Goal: Browse casually: Explore the website without a specific task or goal

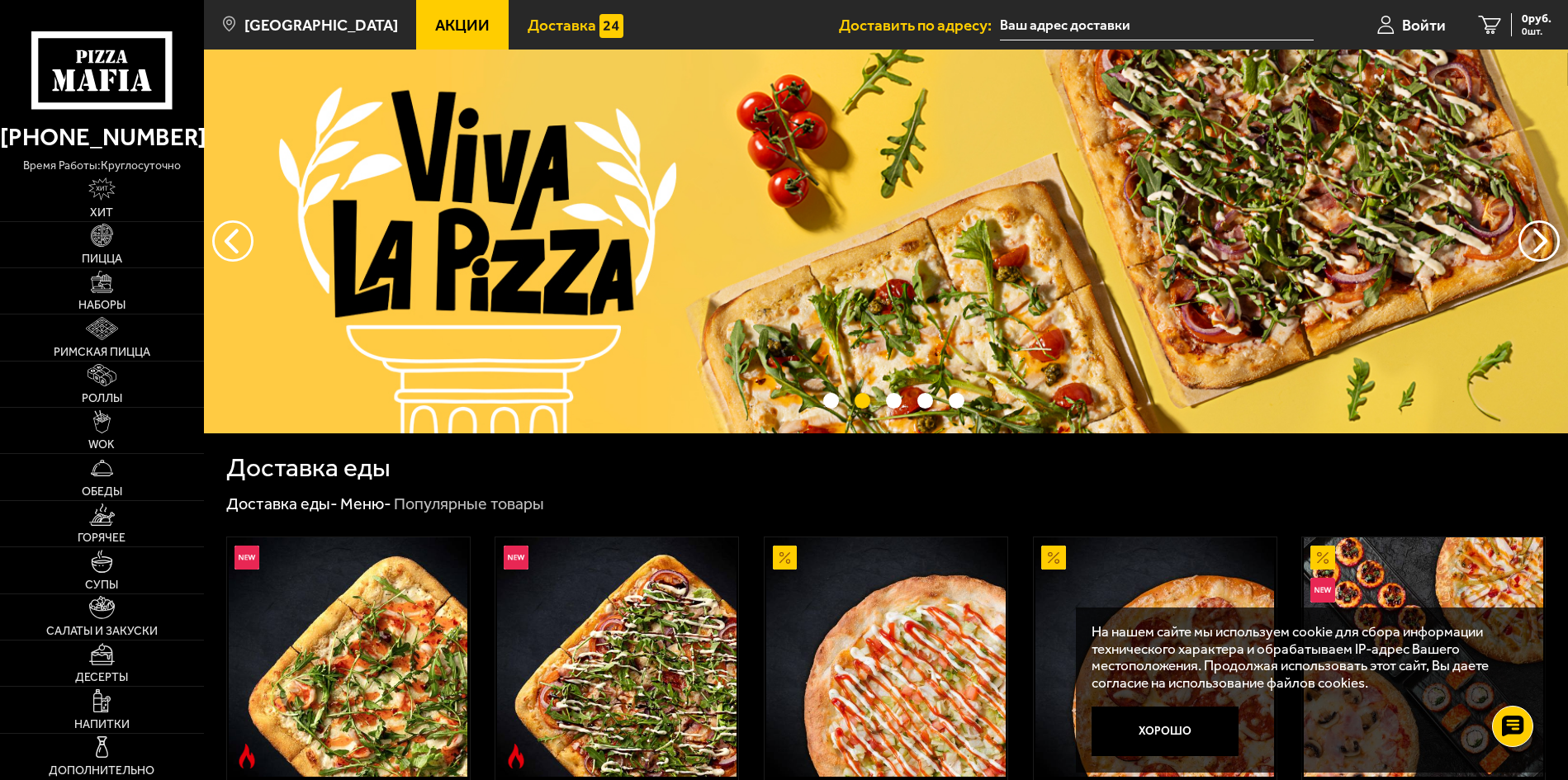
click at [539, 25] on span "Доставка" at bounding box center [562, 24] width 68 height 15
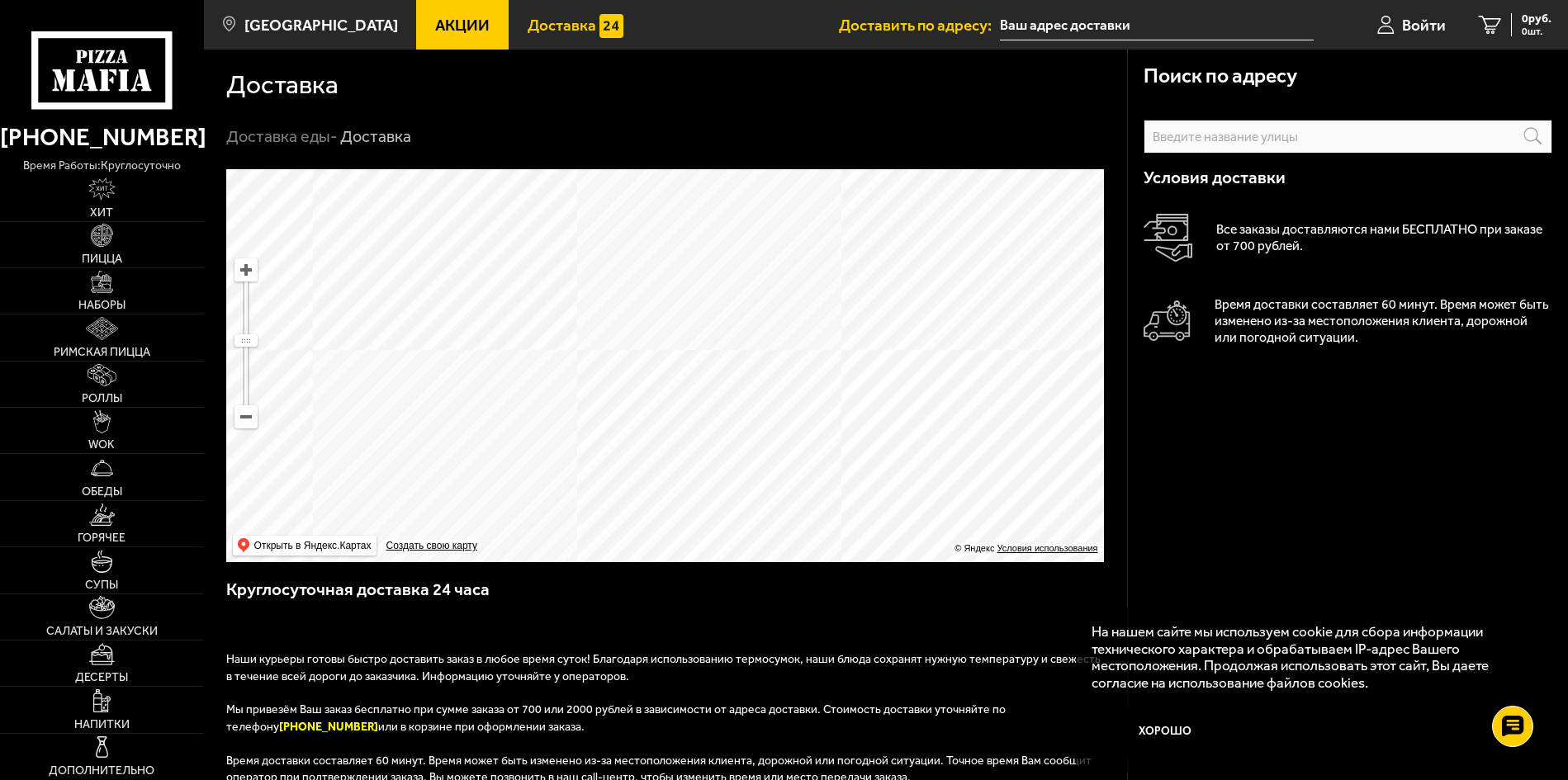
drag, startPoint x: 655, startPoint y: 323, endPoint x: 735, endPoint y: 414, distance: 121.2
click at [735, 414] on ymaps at bounding box center [665, 365] width 878 height 393
click at [1168, 724] on button "Хорошо" at bounding box center [1164, 731] width 147 height 49
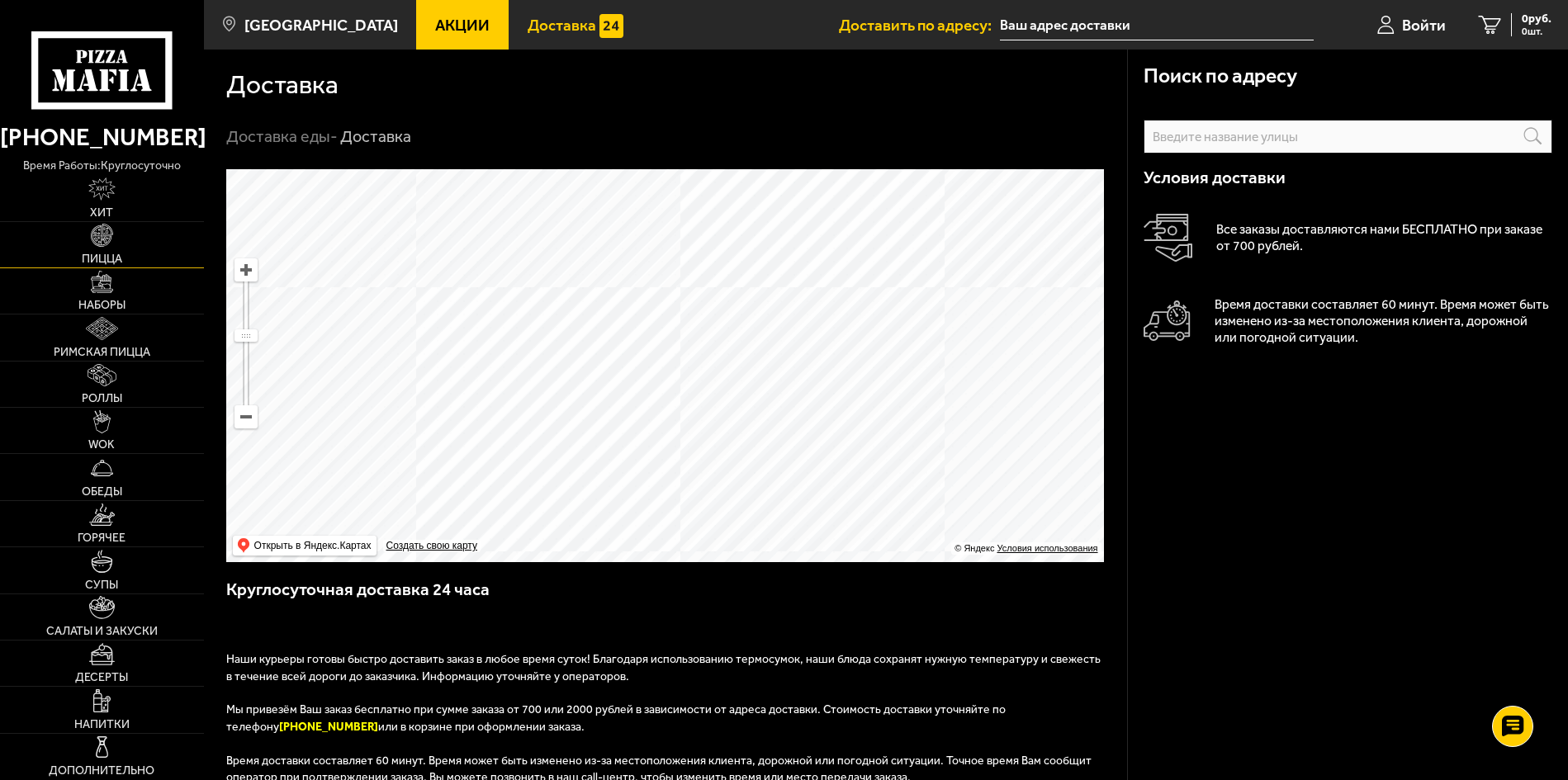
click at [131, 253] on link "Пицца" at bounding box center [102, 244] width 204 height 46
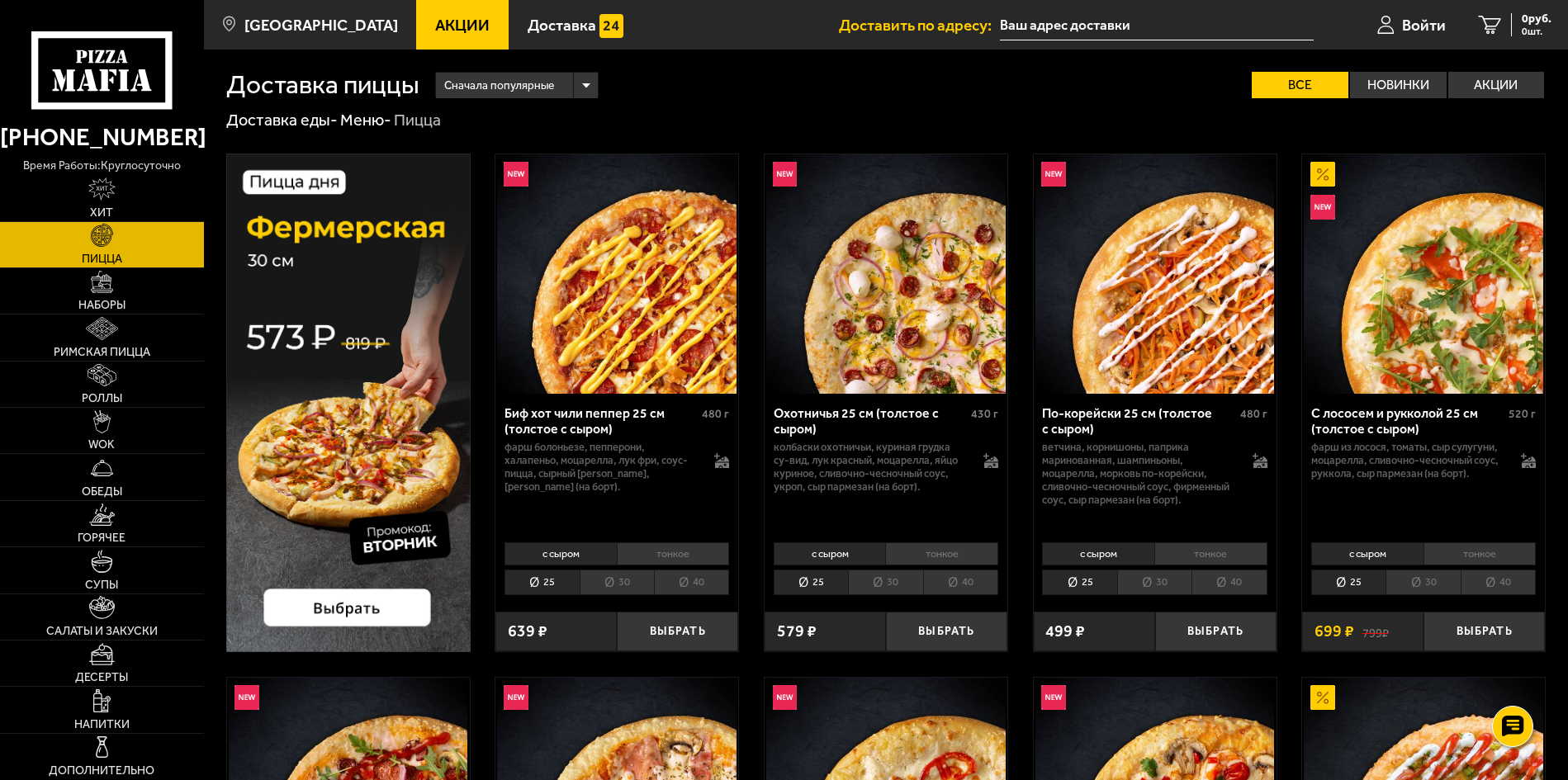
click at [887, 581] on li "30" at bounding box center [885, 582] width 75 height 25
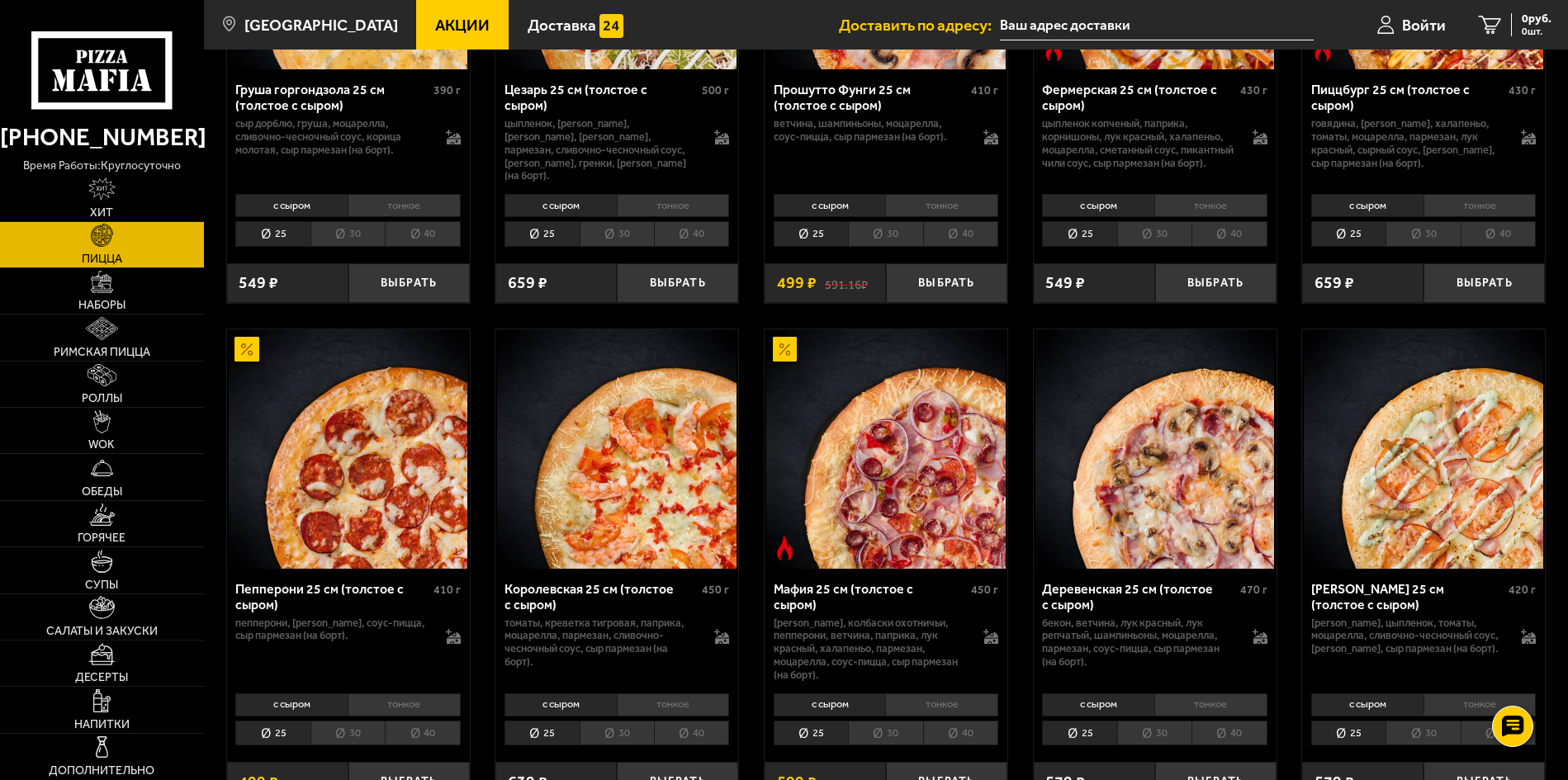
scroll to position [1899, 0]
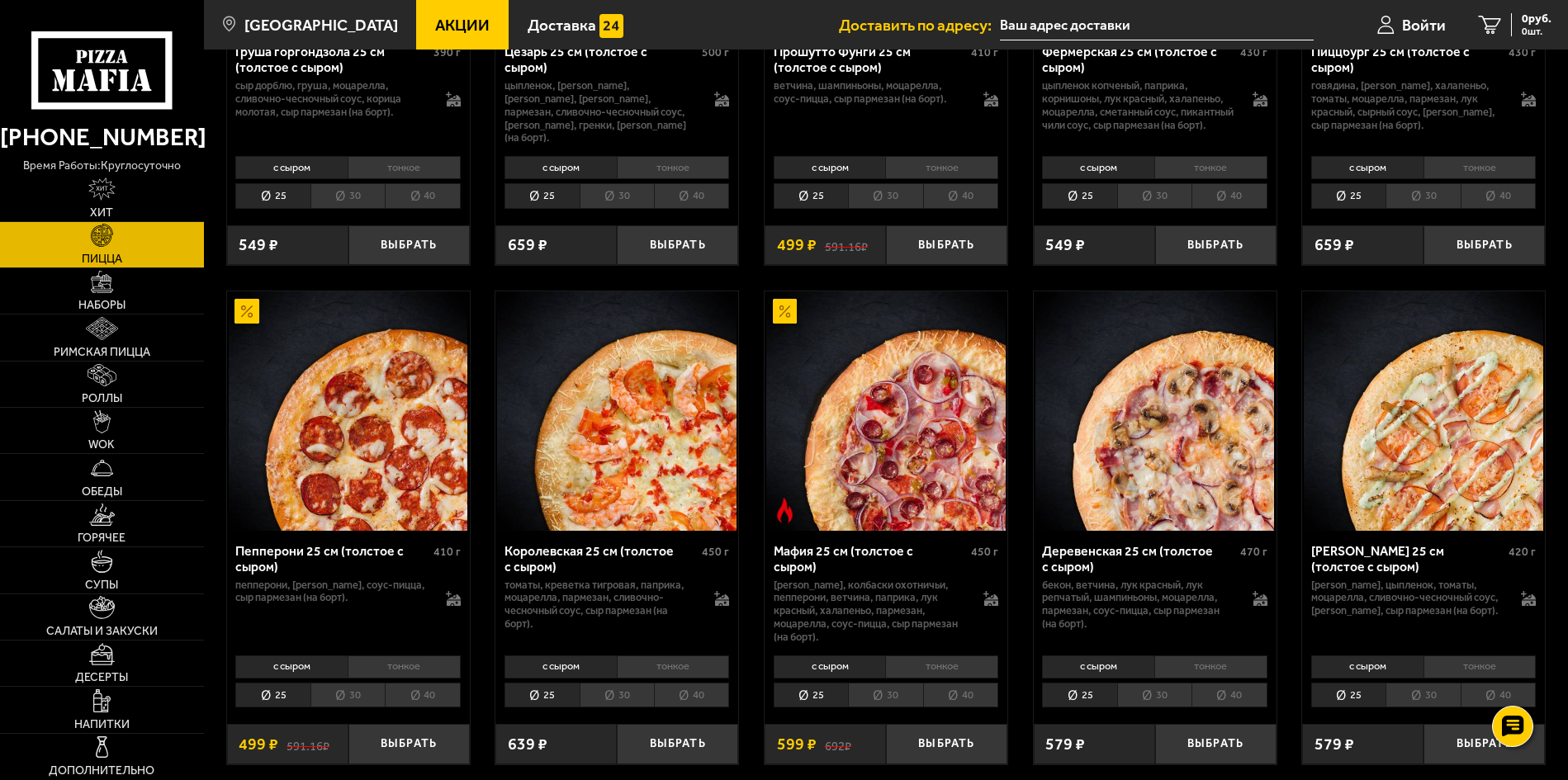
click at [1158, 688] on li "30" at bounding box center [1154, 696] width 75 height 25
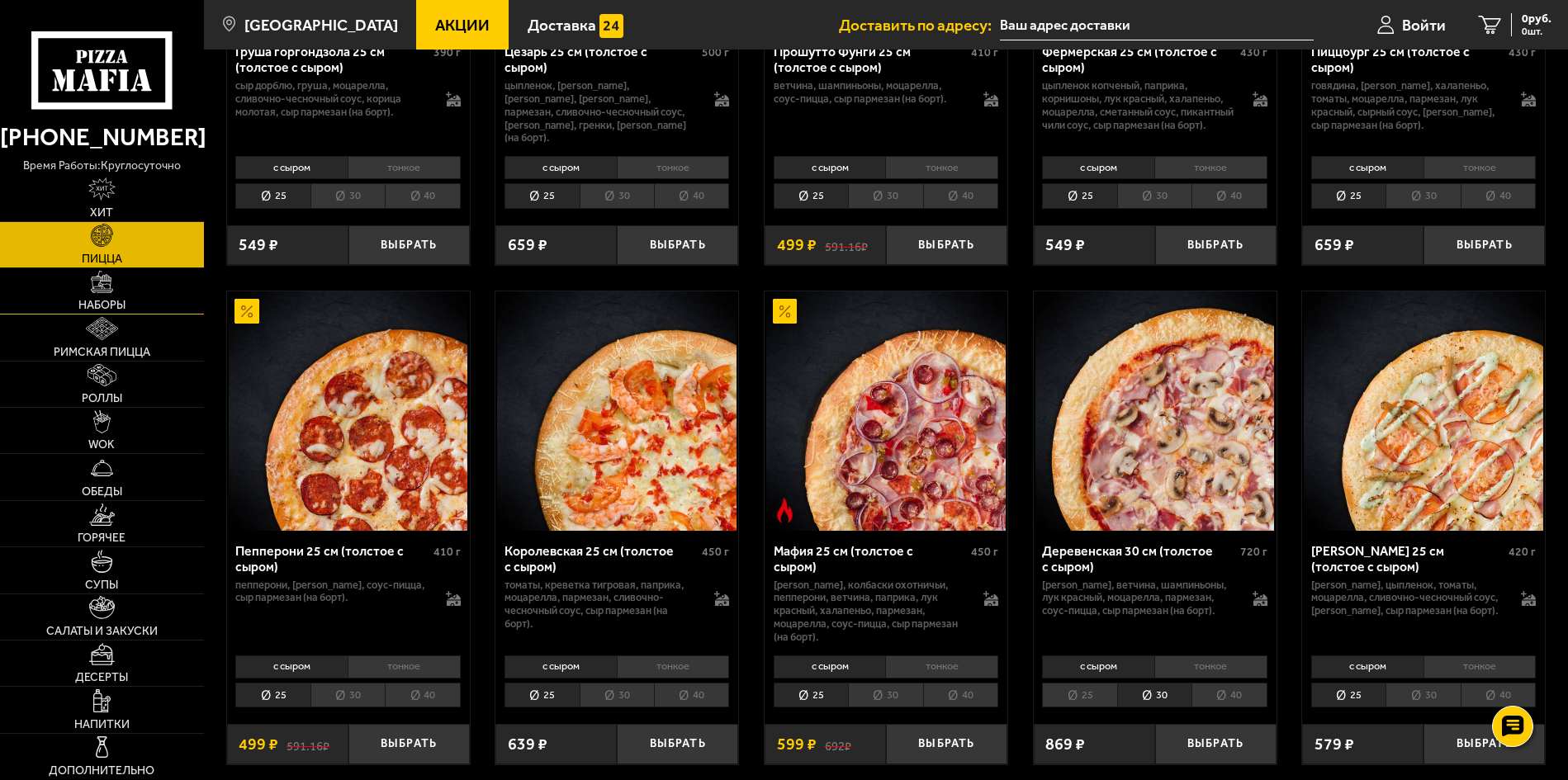
click at [122, 283] on link "Наборы" at bounding box center [102, 291] width 204 height 46
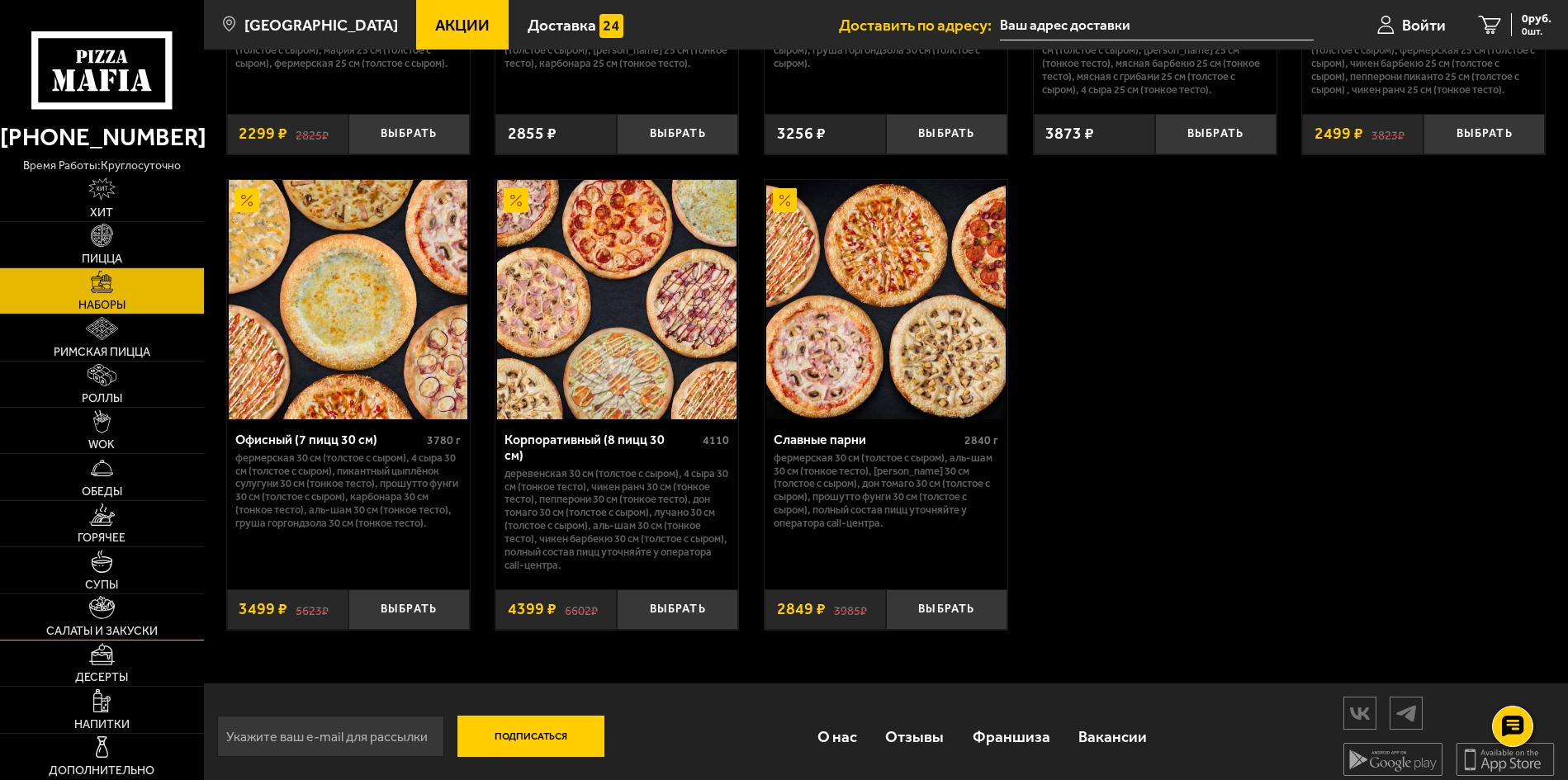
scroll to position [2499, 0]
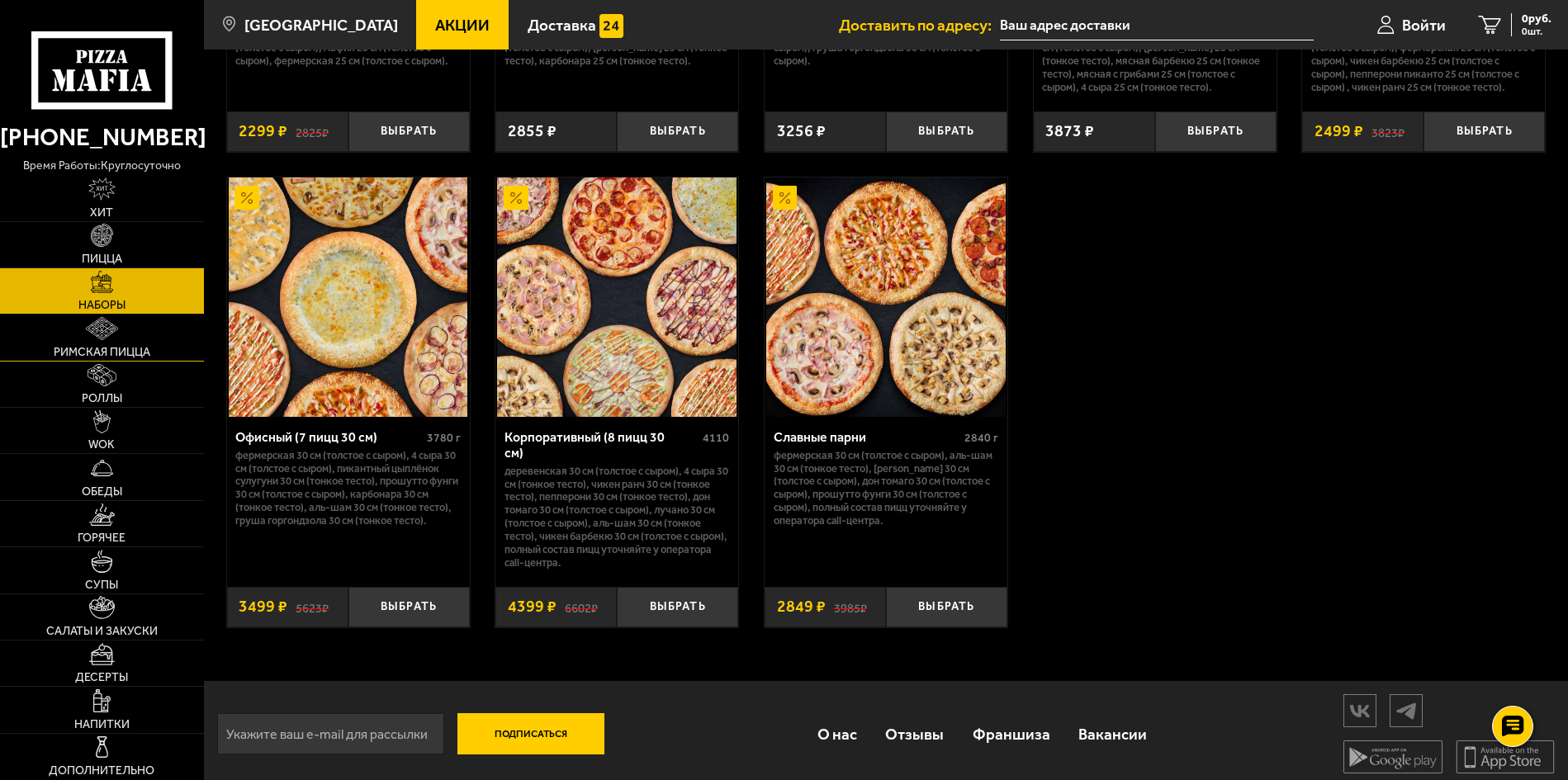
click at [106, 329] on img at bounding box center [102, 329] width 33 height 23
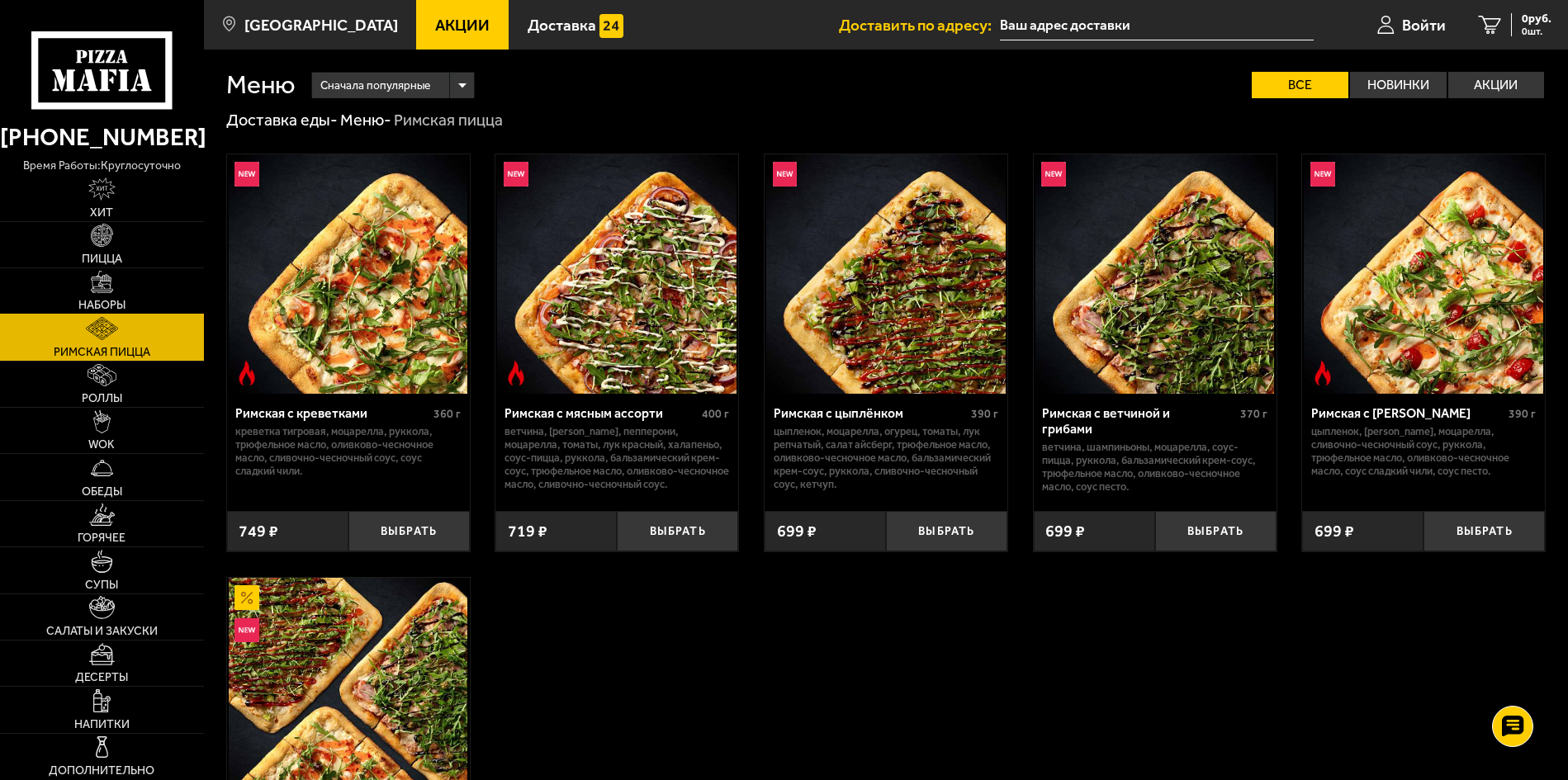
click at [106, 288] on img at bounding box center [102, 282] width 23 height 23
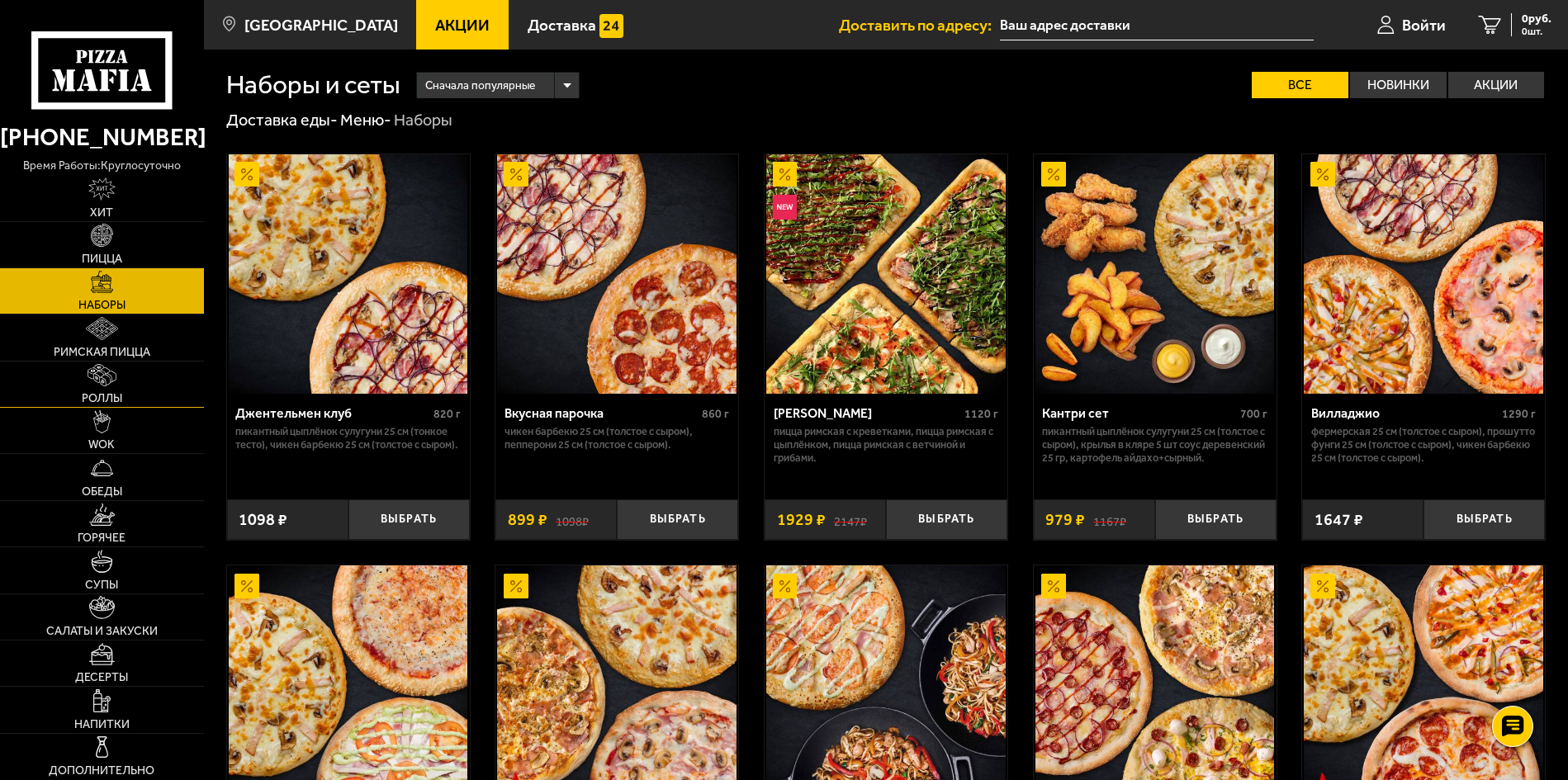
click at [105, 377] on img at bounding box center [102, 376] width 30 height 23
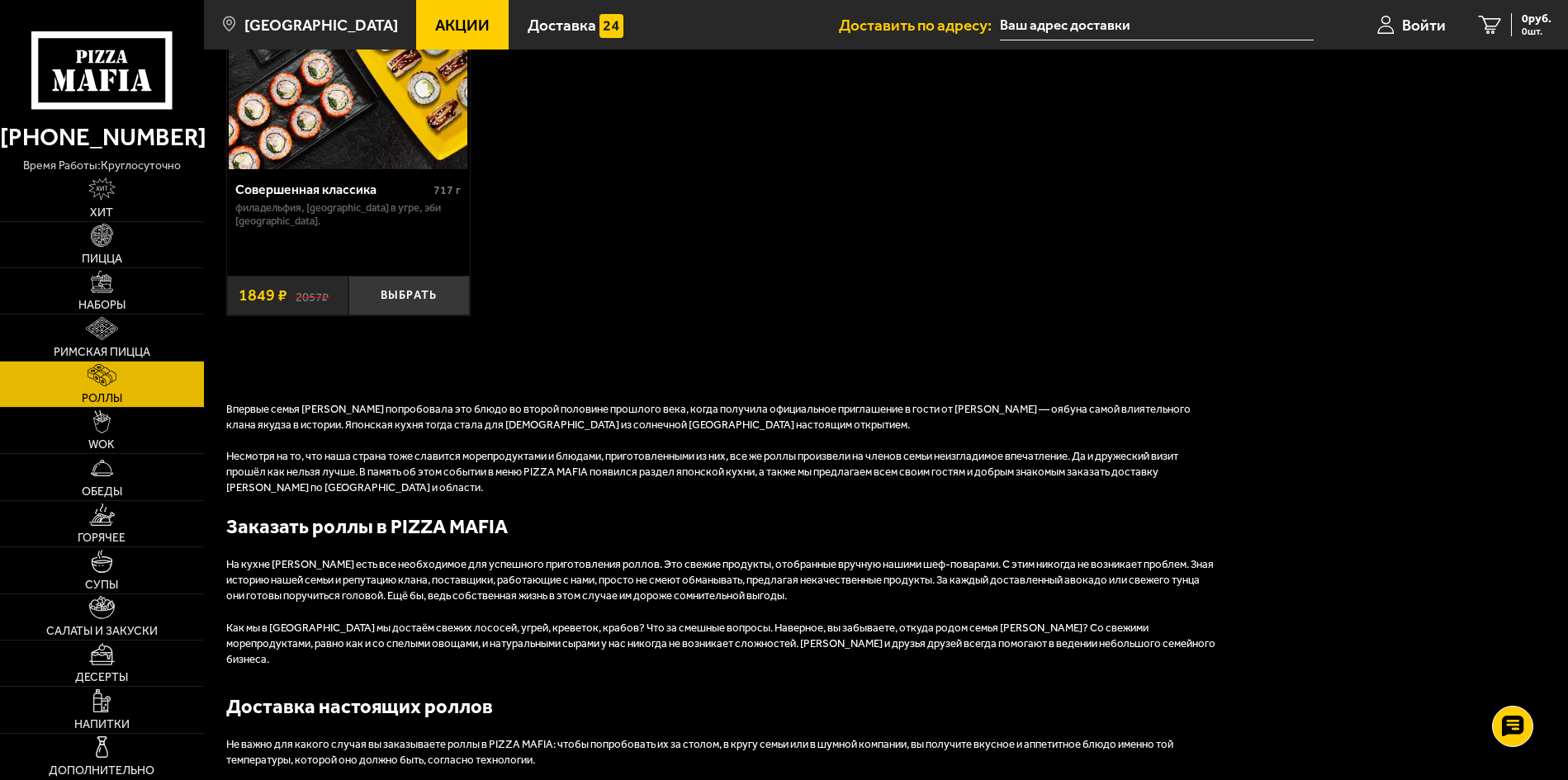
scroll to position [1485, 0]
click at [123, 423] on link "WOK" at bounding box center [102, 430] width 204 height 46
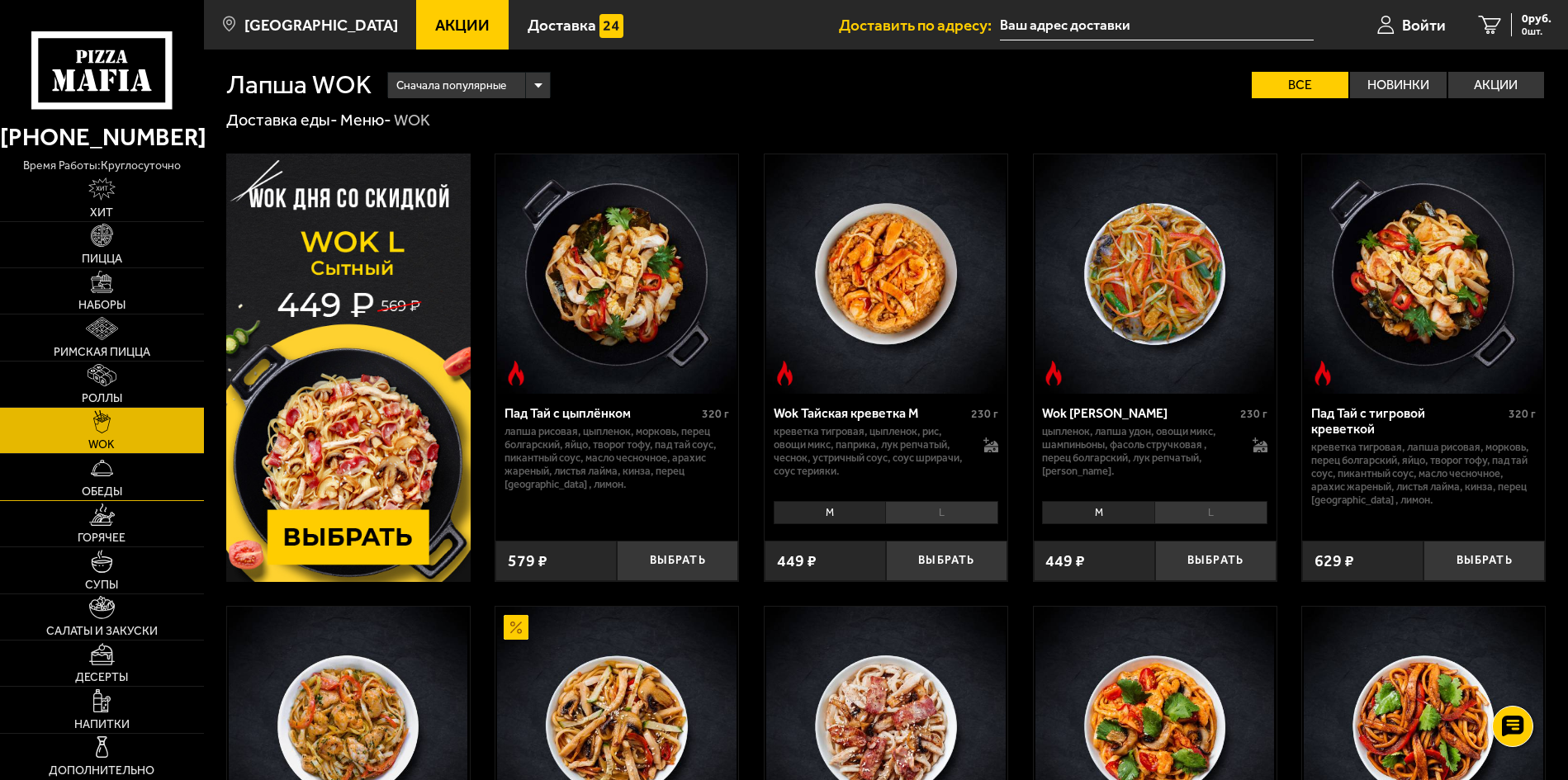
click at [120, 482] on link "Обеды" at bounding box center [102, 476] width 204 height 46
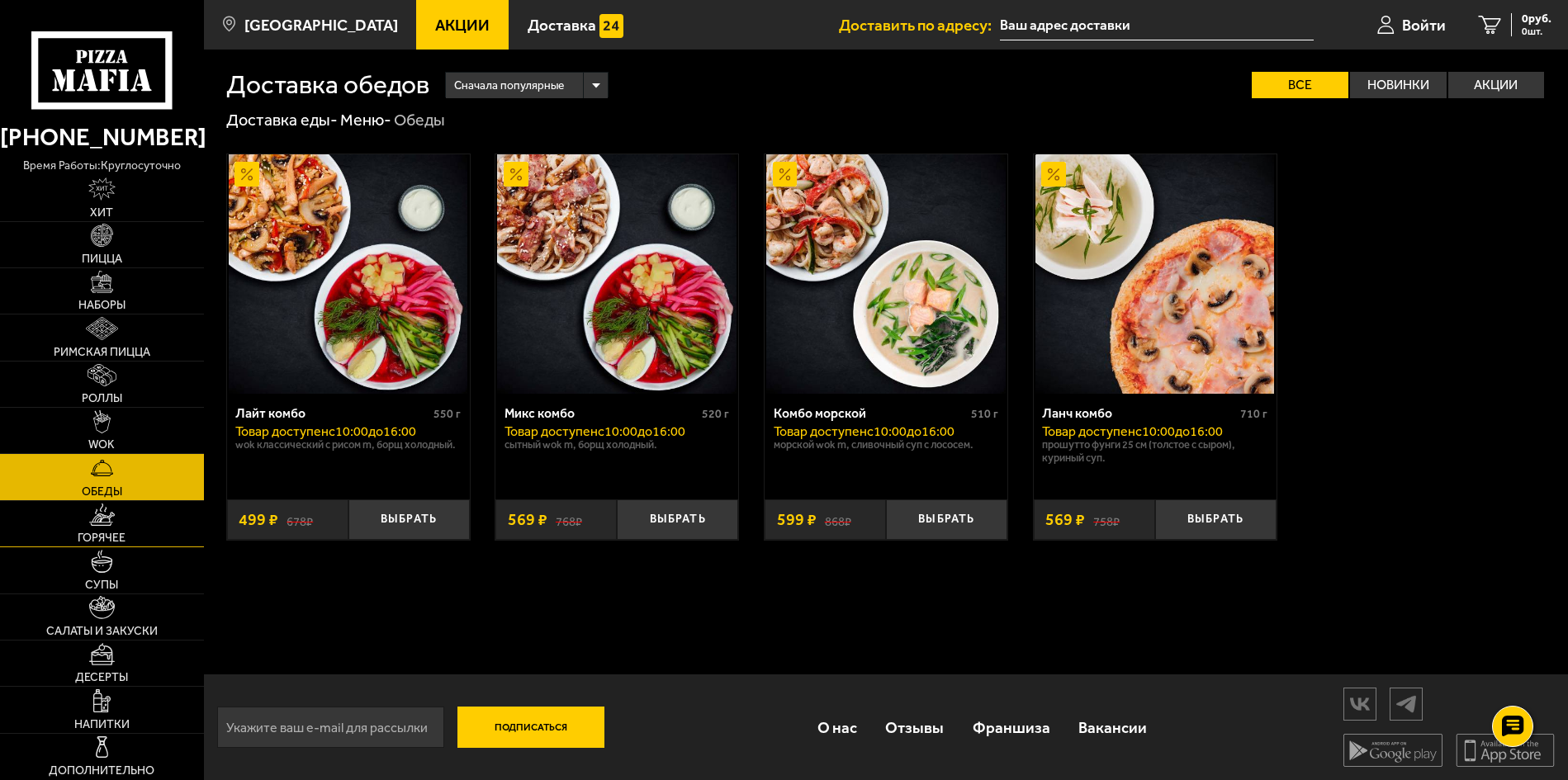
click at [111, 521] on img at bounding box center [102, 515] width 25 height 23
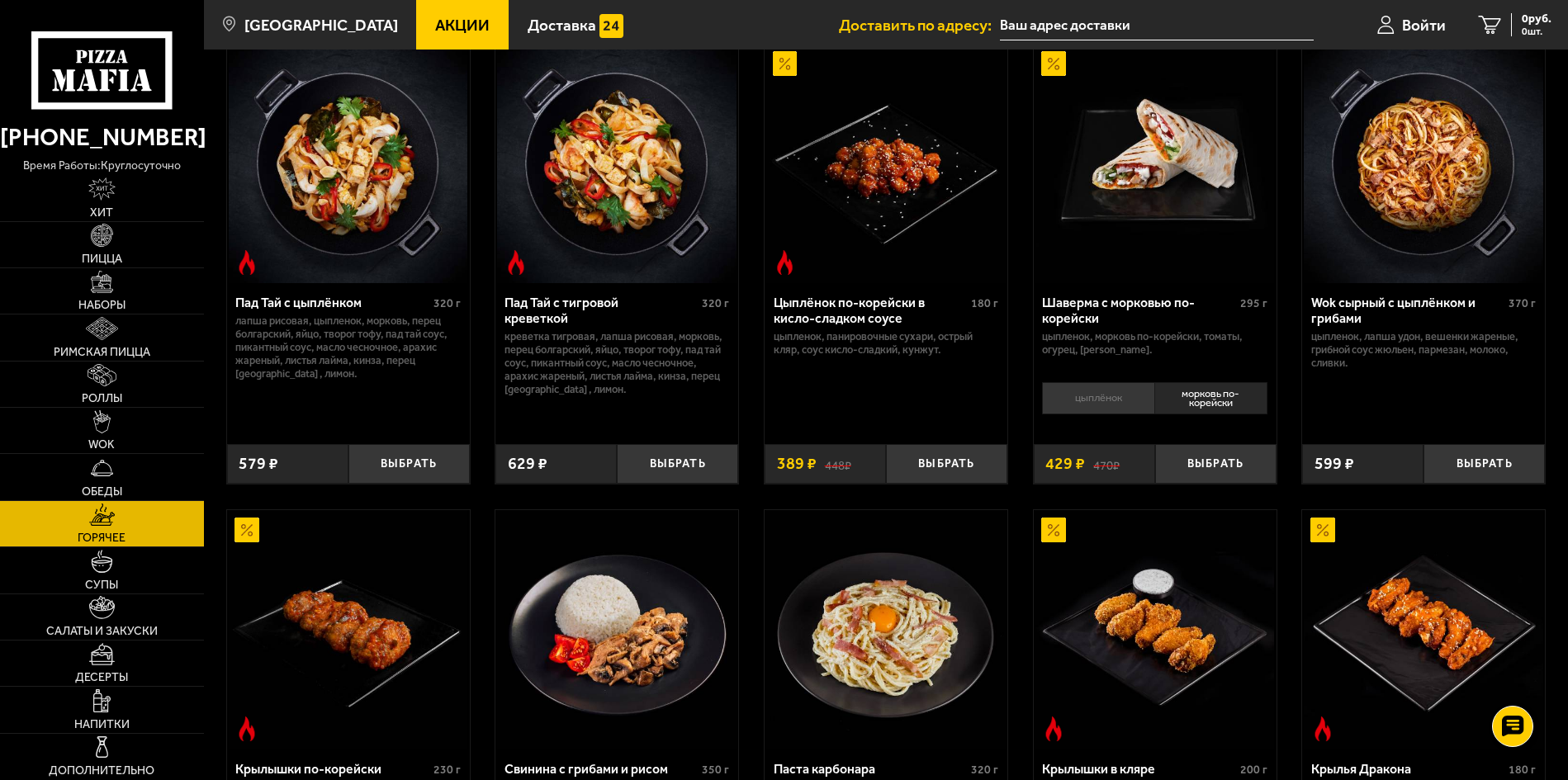
scroll to position [330, 0]
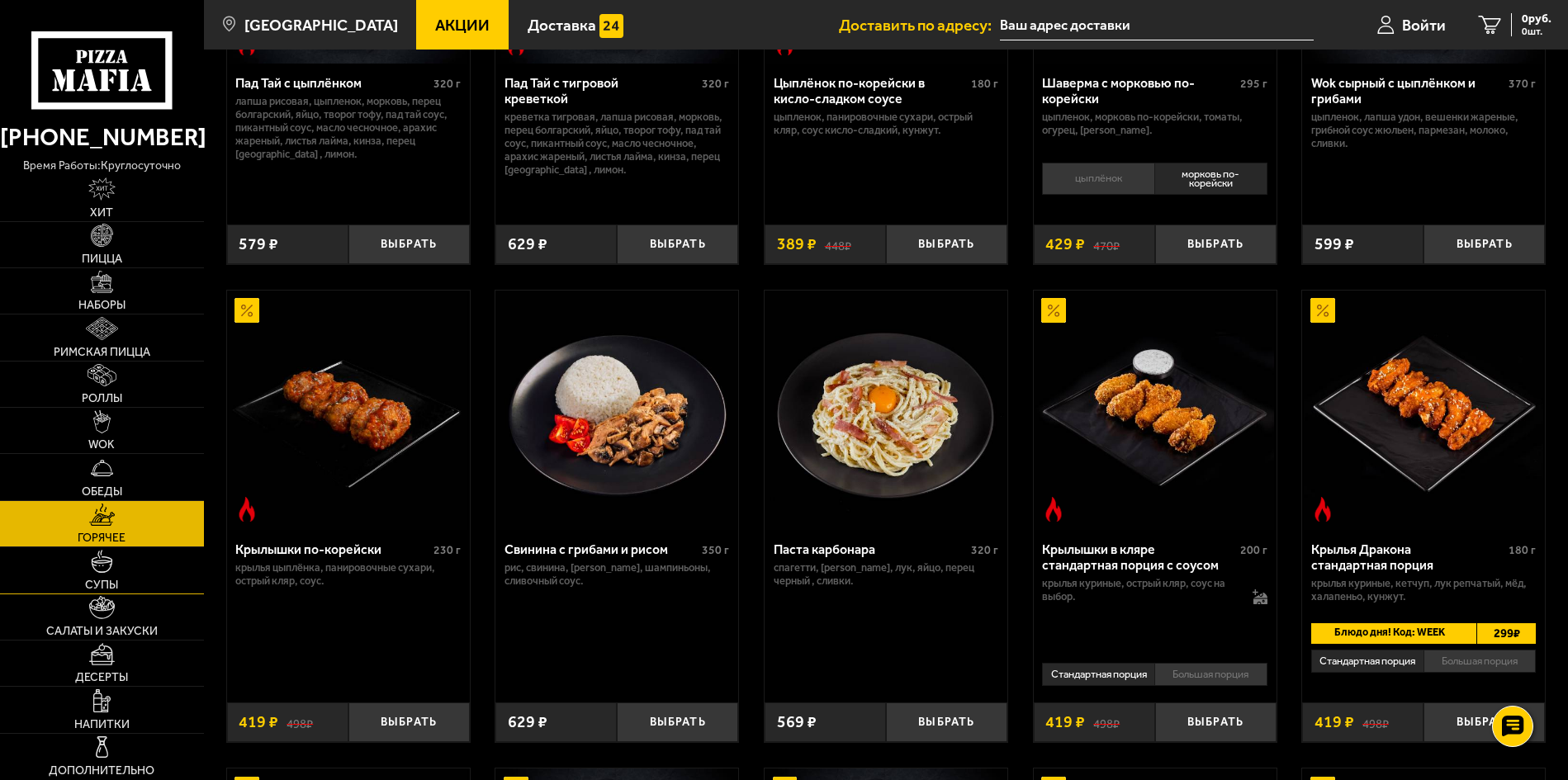
click at [128, 561] on link "Супы" at bounding box center [102, 570] width 204 height 46
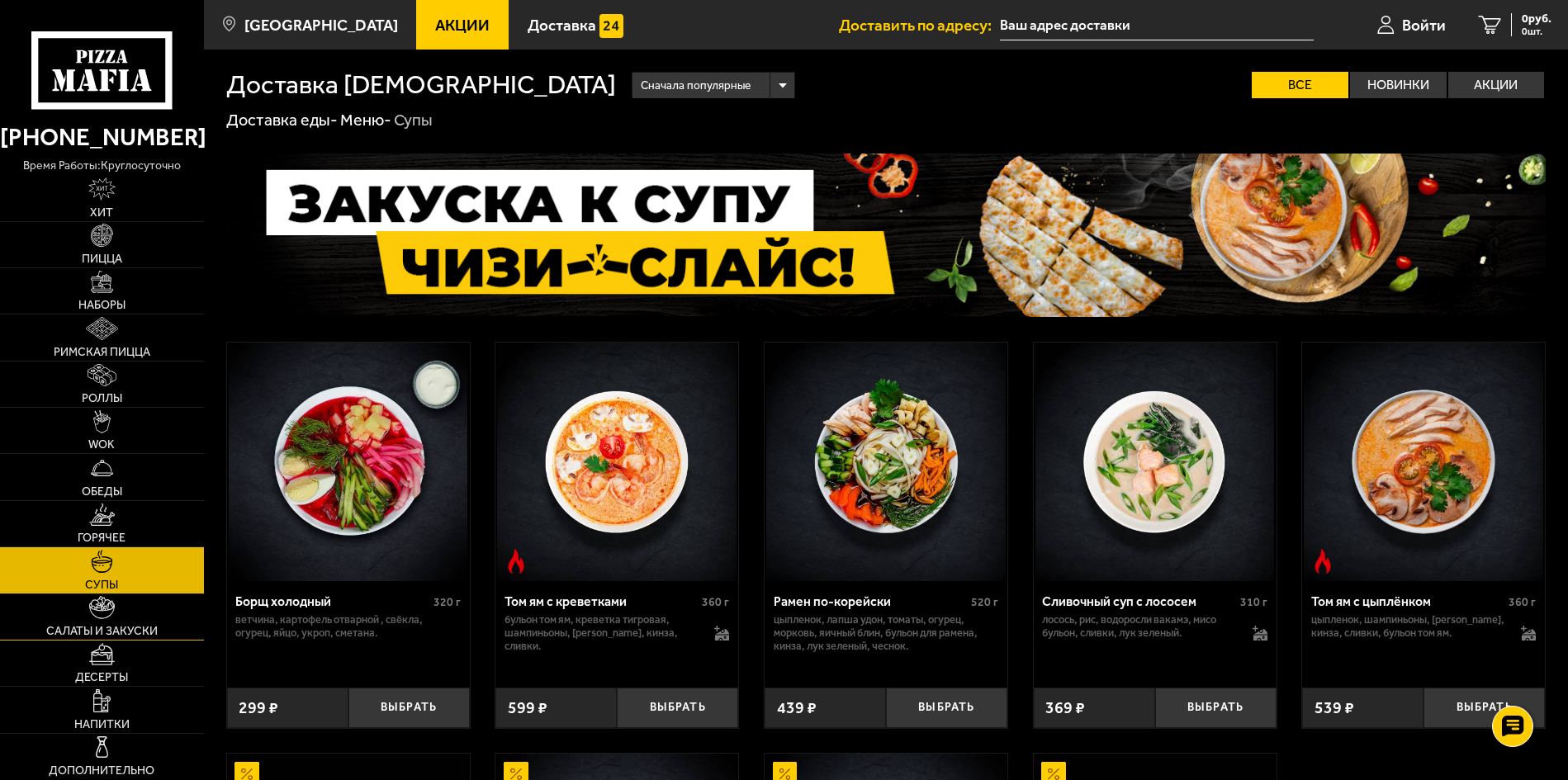
click at [140, 620] on link "Салаты и закуски" at bounding box center [102, 616] width 204 height 46
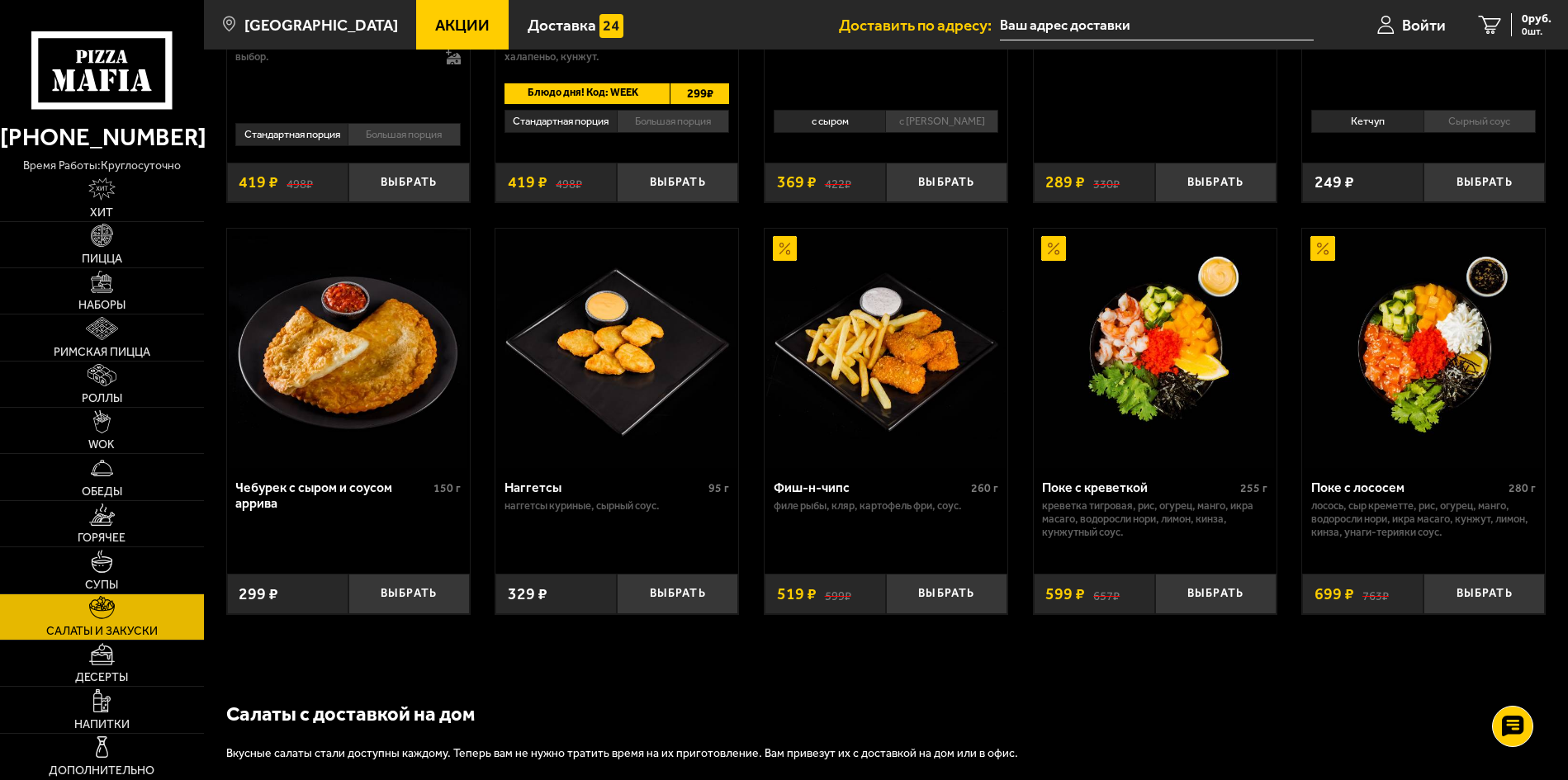
scroll to position [908, 0]
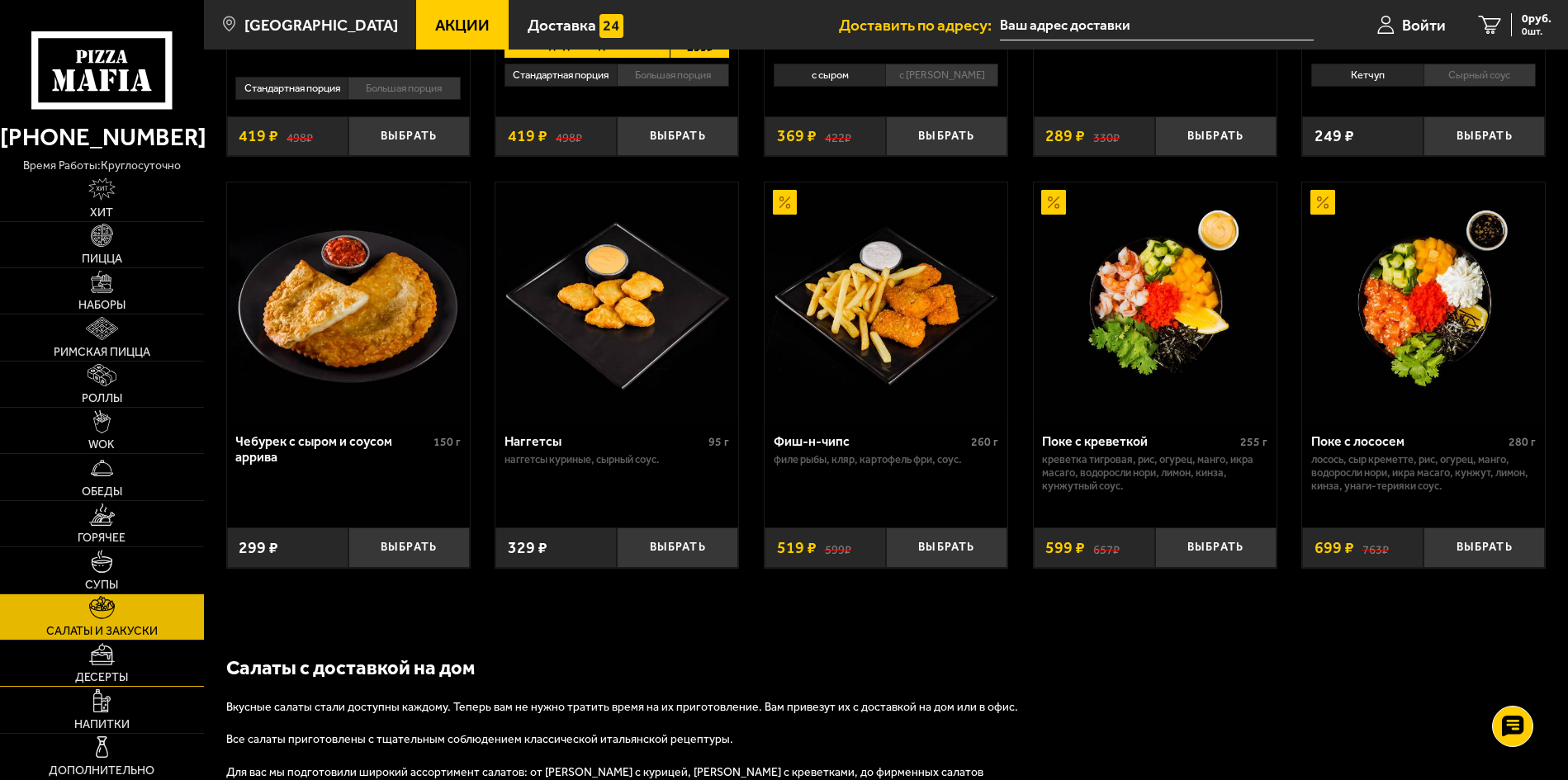
click at [106, 666] on link "Десерты" at bounding box center [102, 663] width 204 height 46
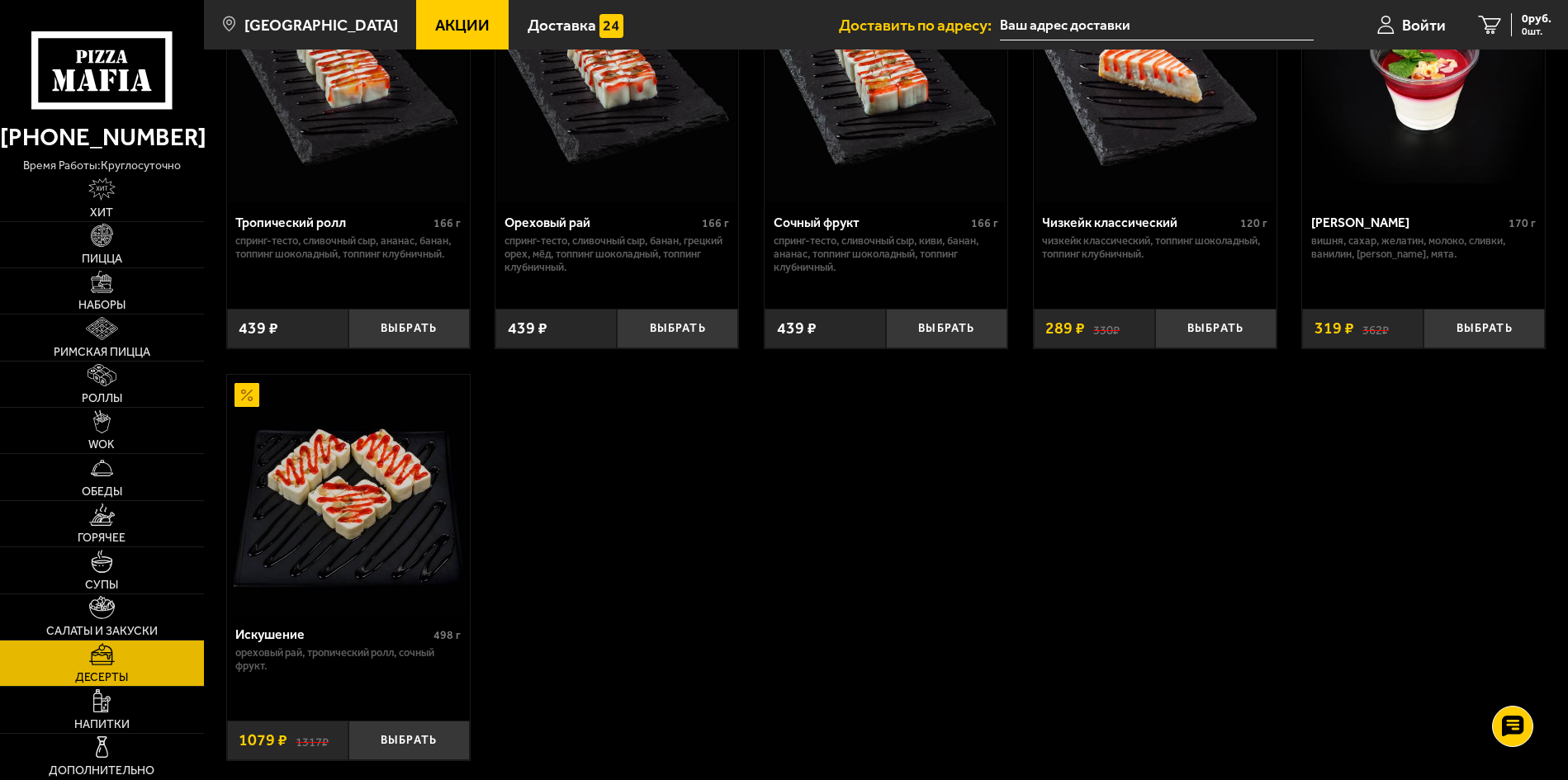
scroll to position [747, 0]
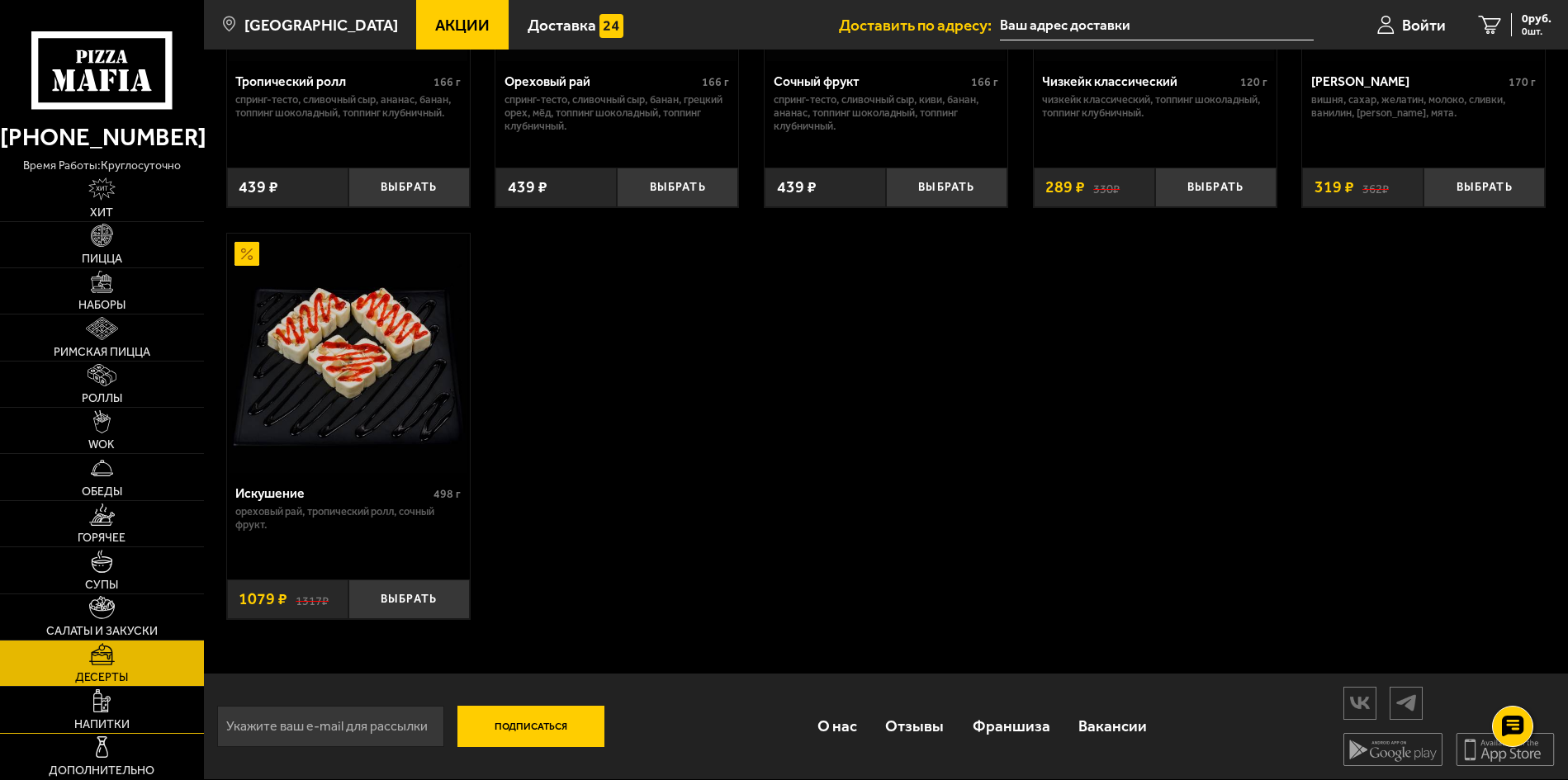
click at [144, 705] on link "Напитки" at bounding box center [102, 709] width 204 height 46
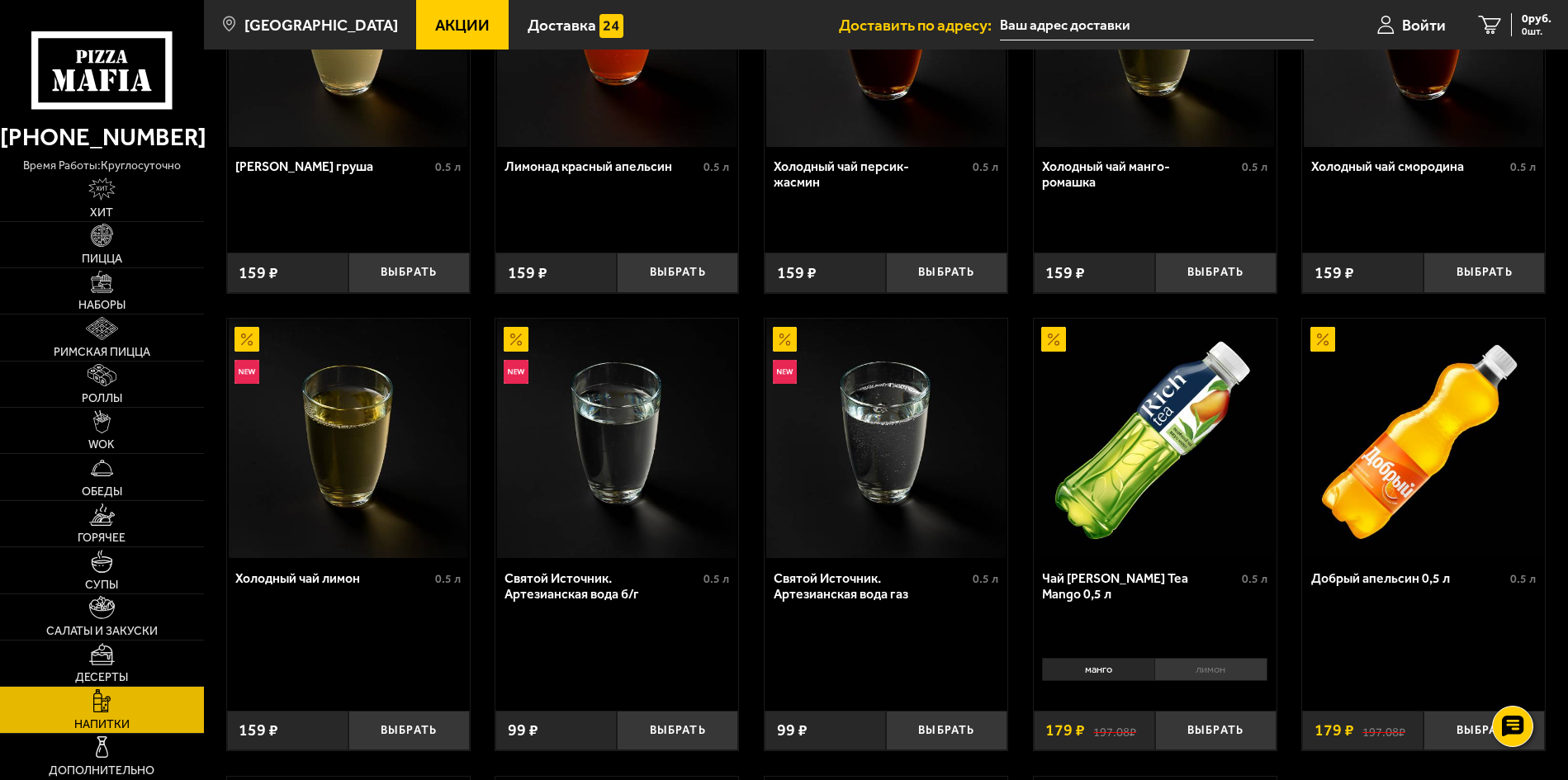
scroll to position [248, 0]
click at [112, 765] on span "Дополнительно" at bounding box center [102, 770] width 106 height 12
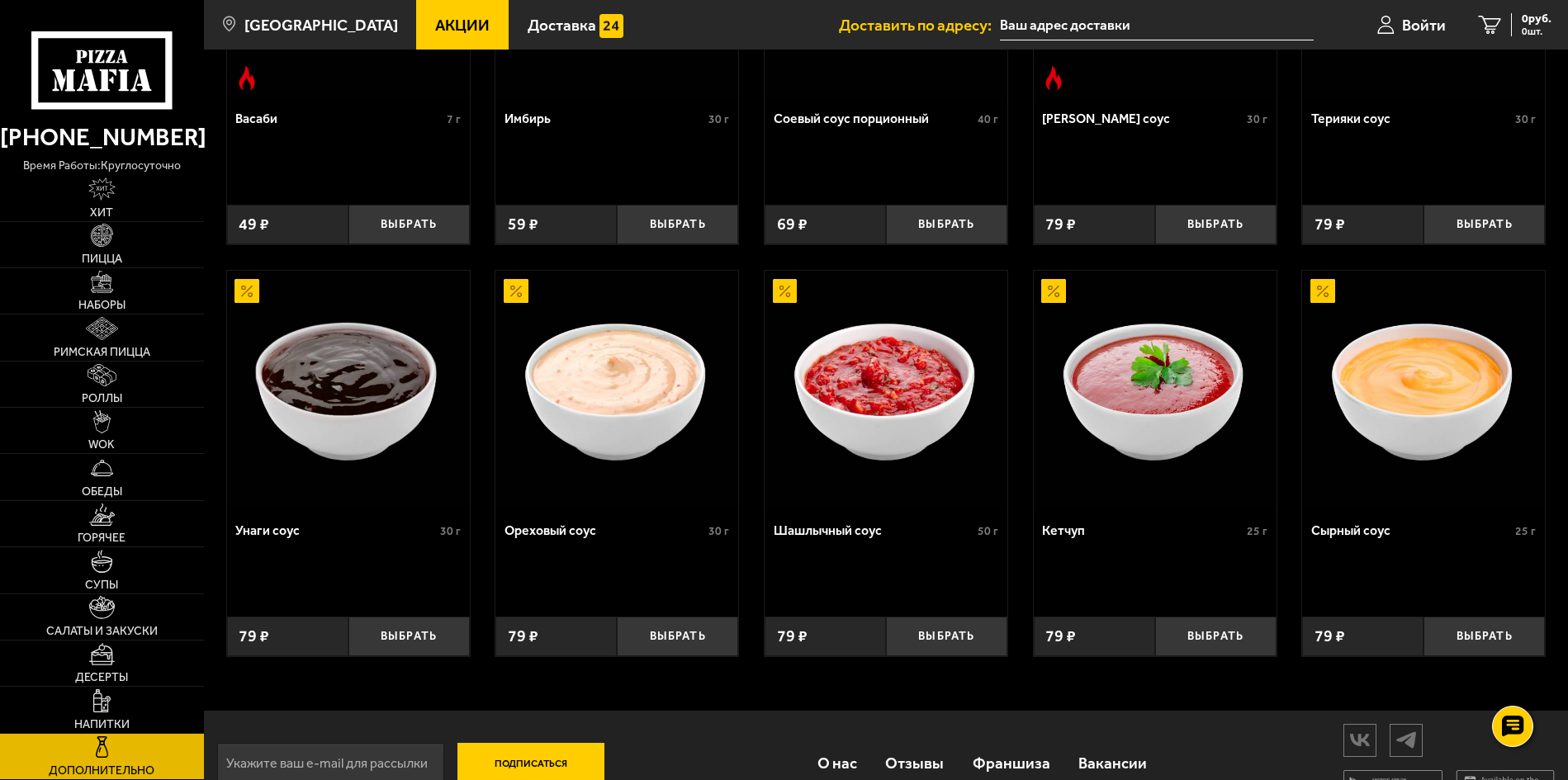
scroll to position [747, 0]
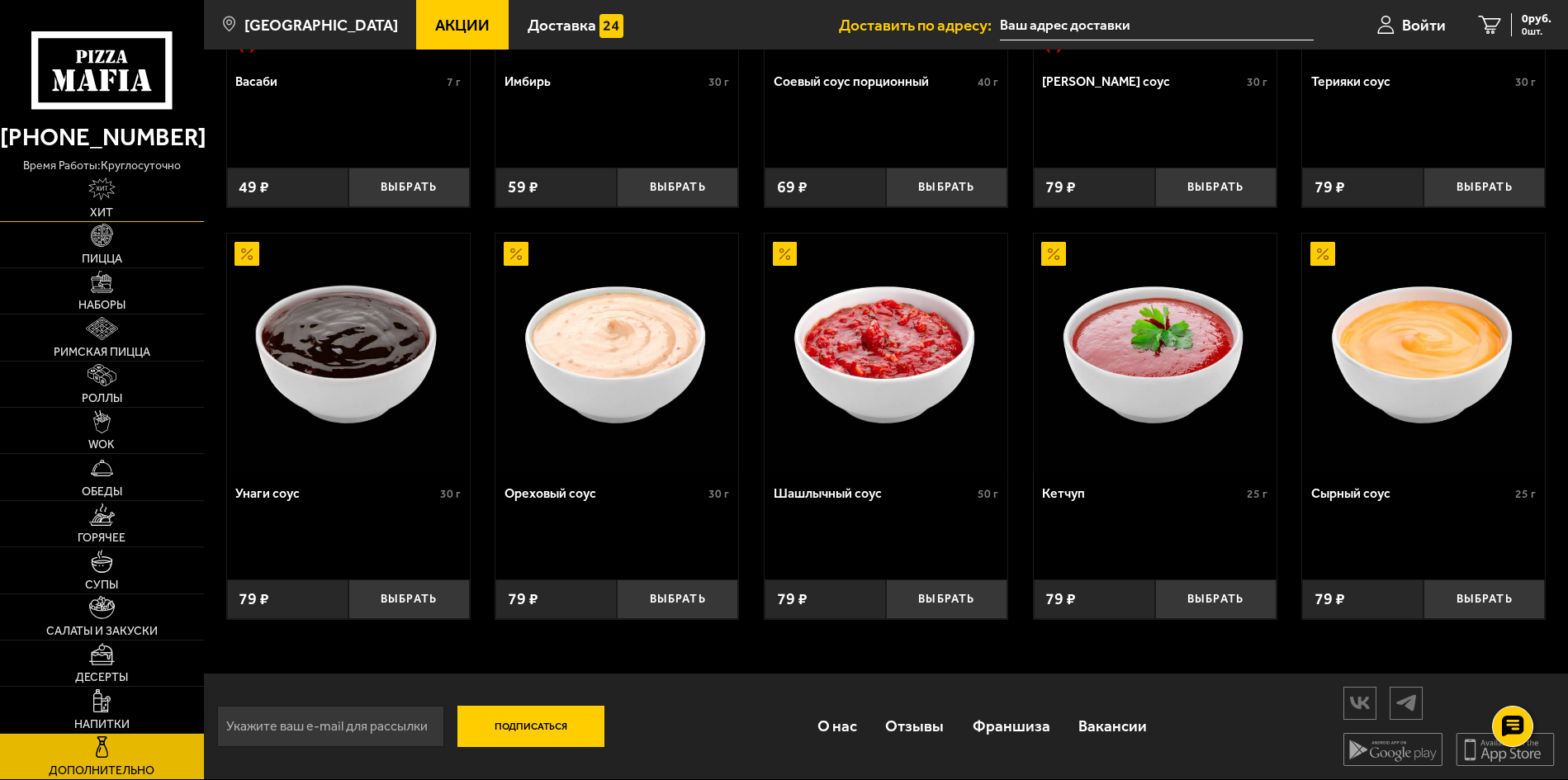
click at [102, 198] on img at bounding box center [102, 189] width 27 height 23
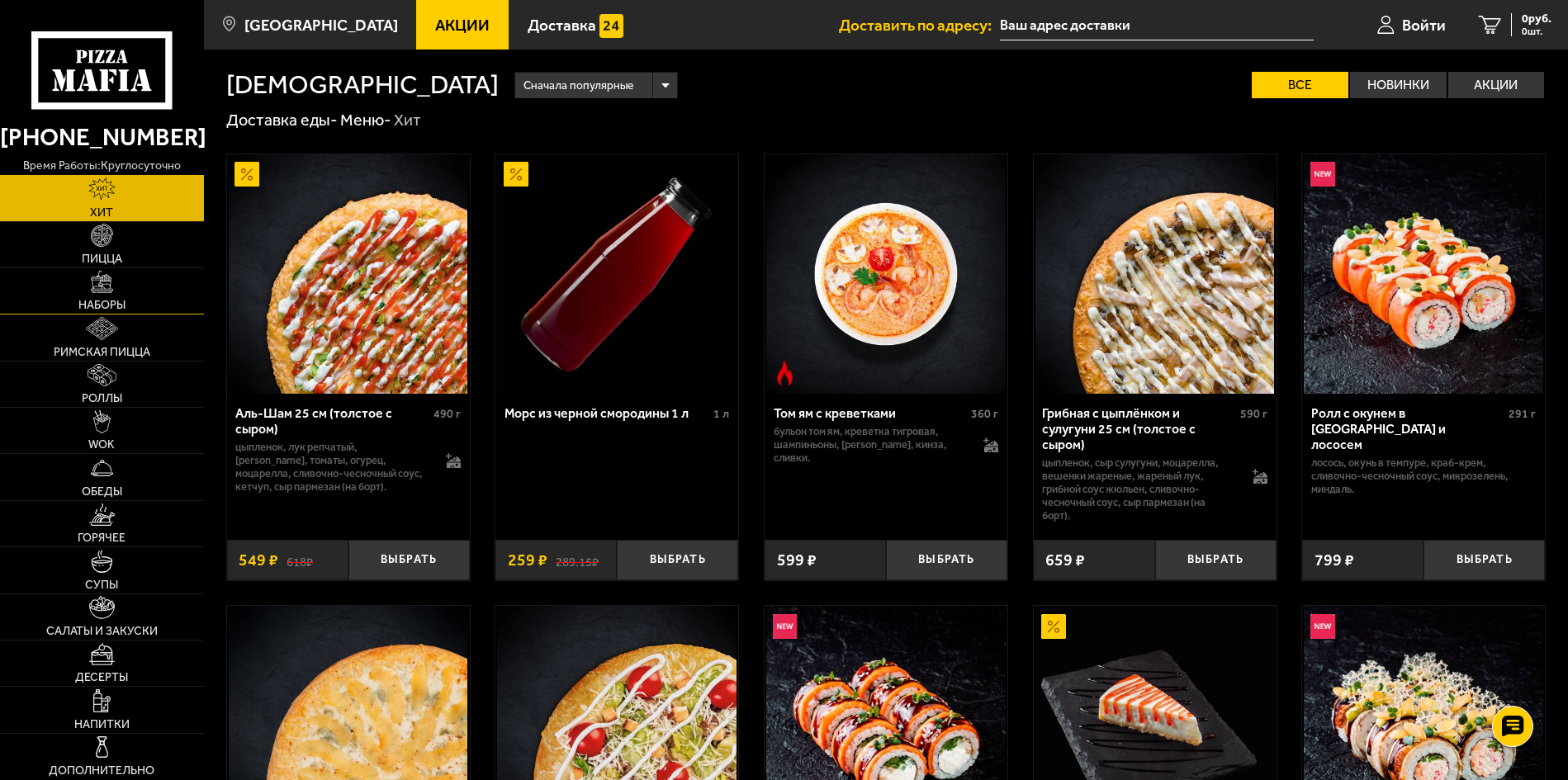
click at [136, 281] on link "Наборы" at bounding box center [102, 291] width 204 height 46
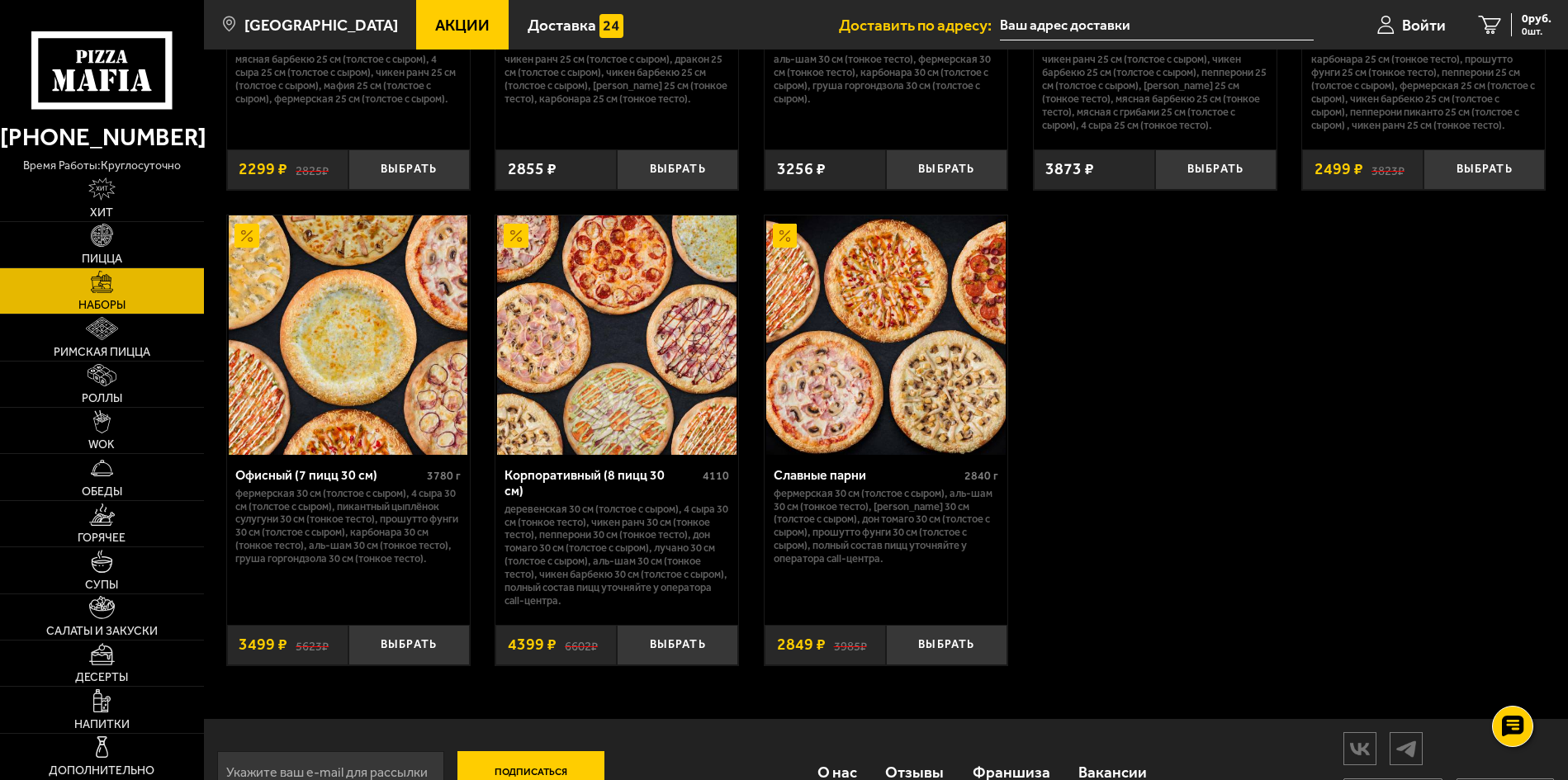
scroll to position [2475, 0]
